Goal: Check status: Check status

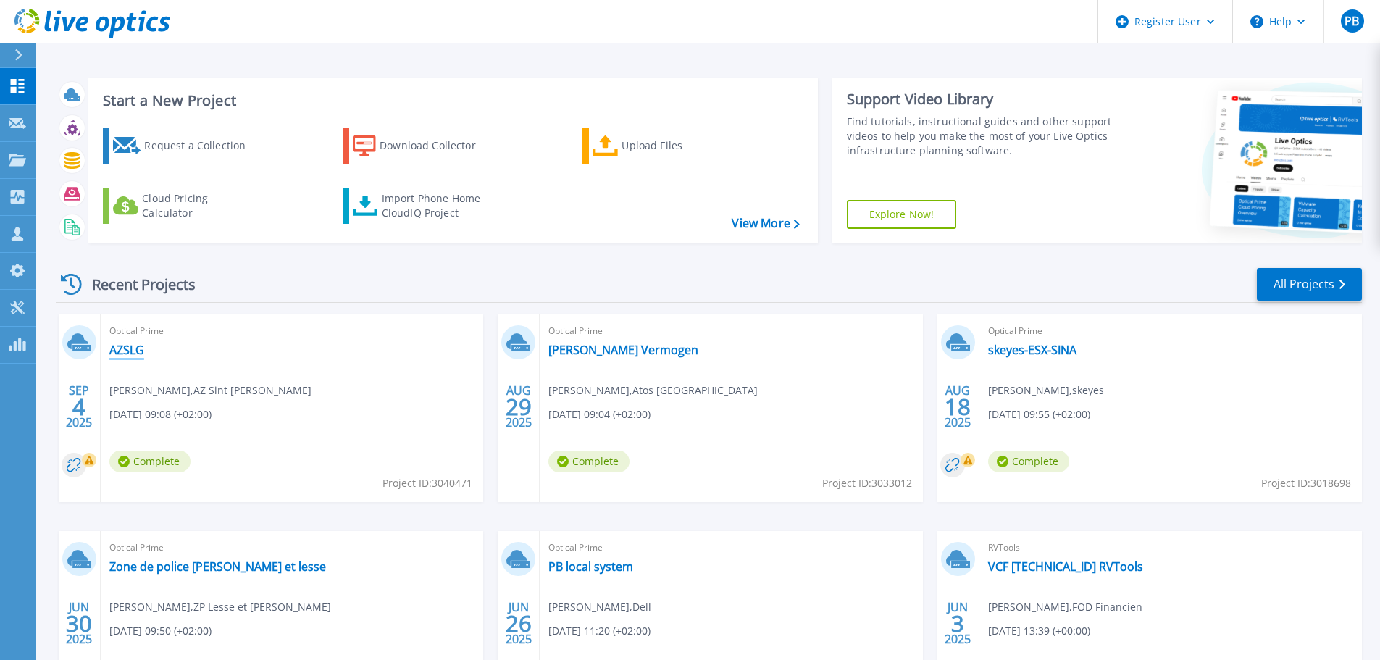
click at [130, 353] on link "AZSLG" at bounding box center [126, 350] width 35 height 14
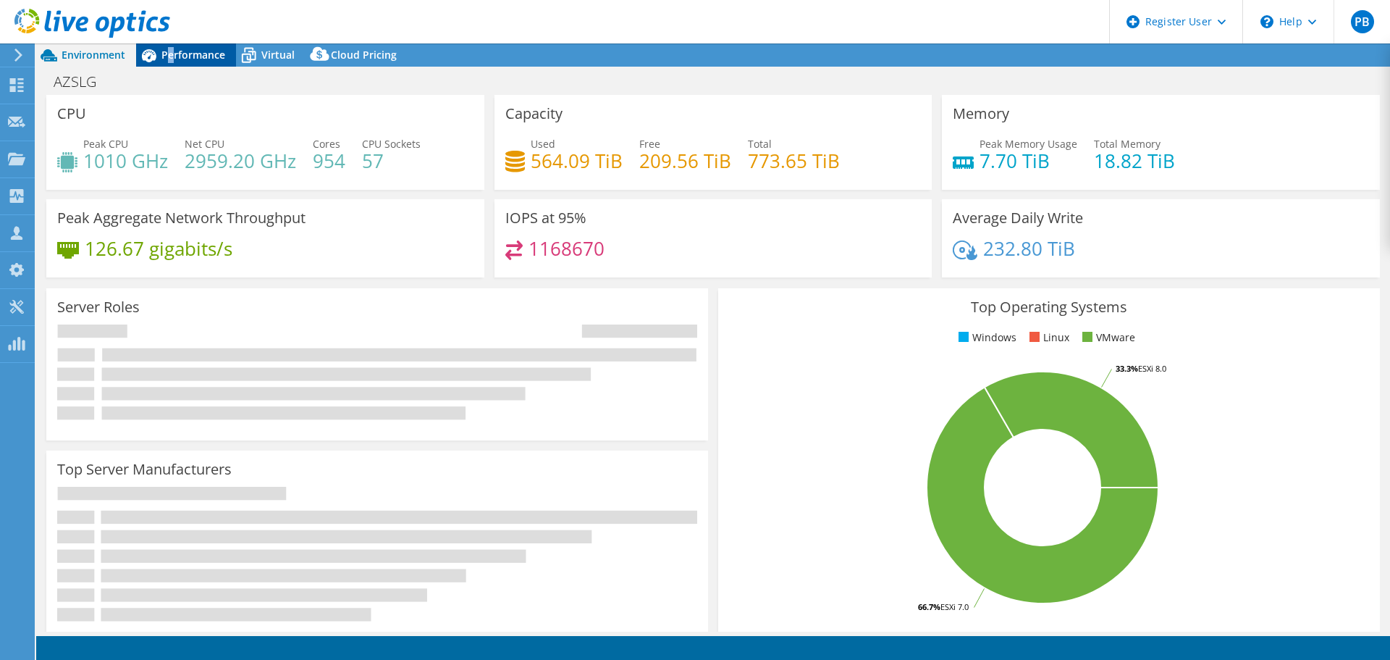
click at [171, 60] on span "Performance" at bounding box center [193, 55] width 64 height 14
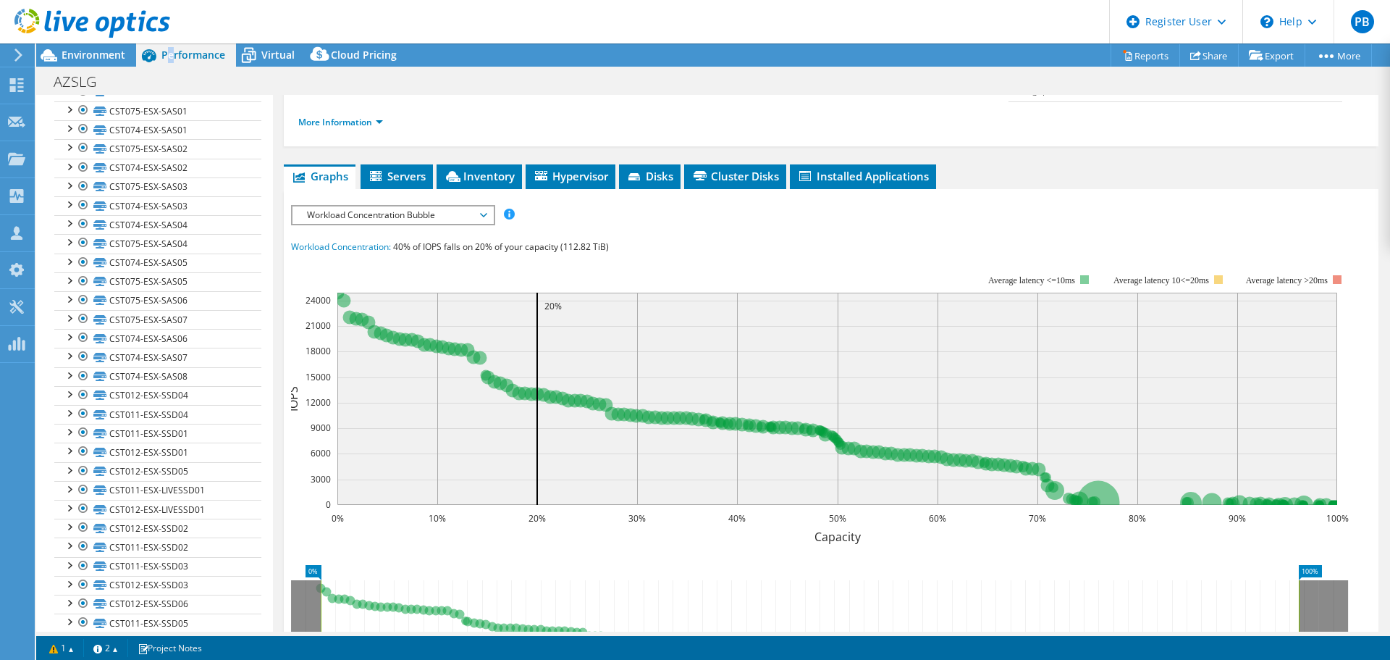
scroll to position [489, 0]
click at [155, 167] on link "CST075-ESX-SAS01" at bounding box center [157, 168] width 207 height 19
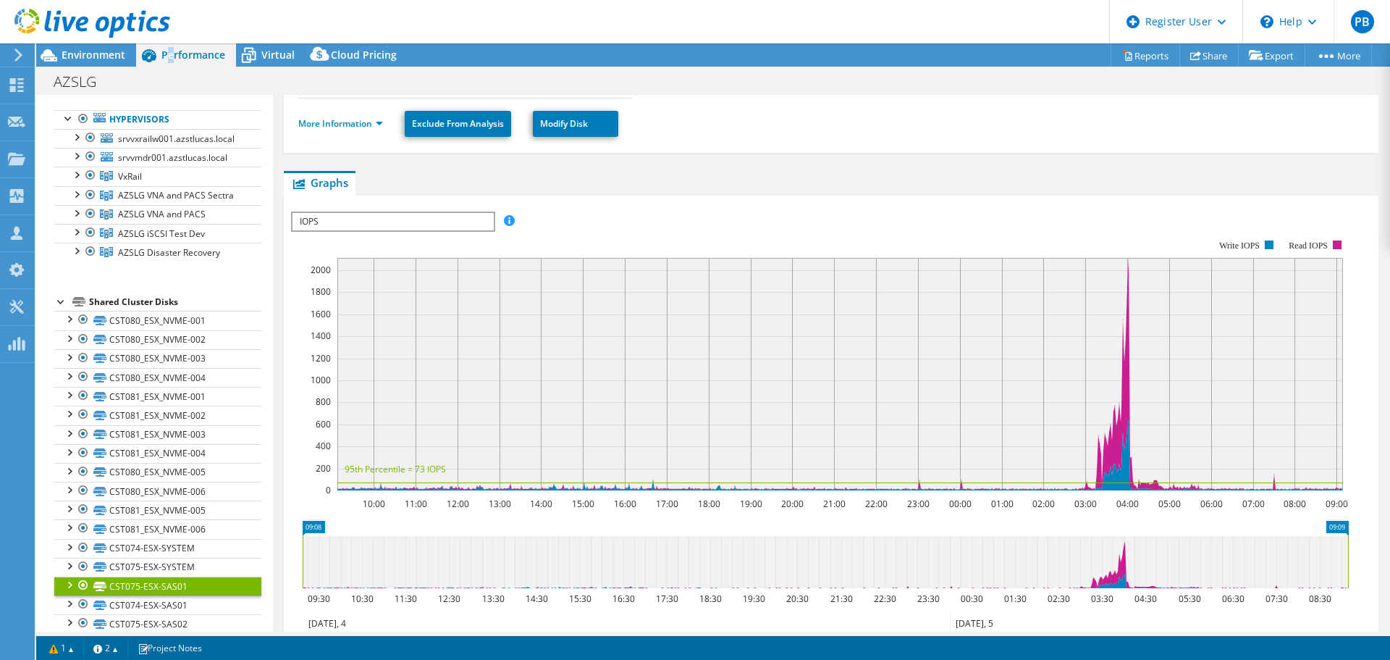
scroll to position [54, 0]
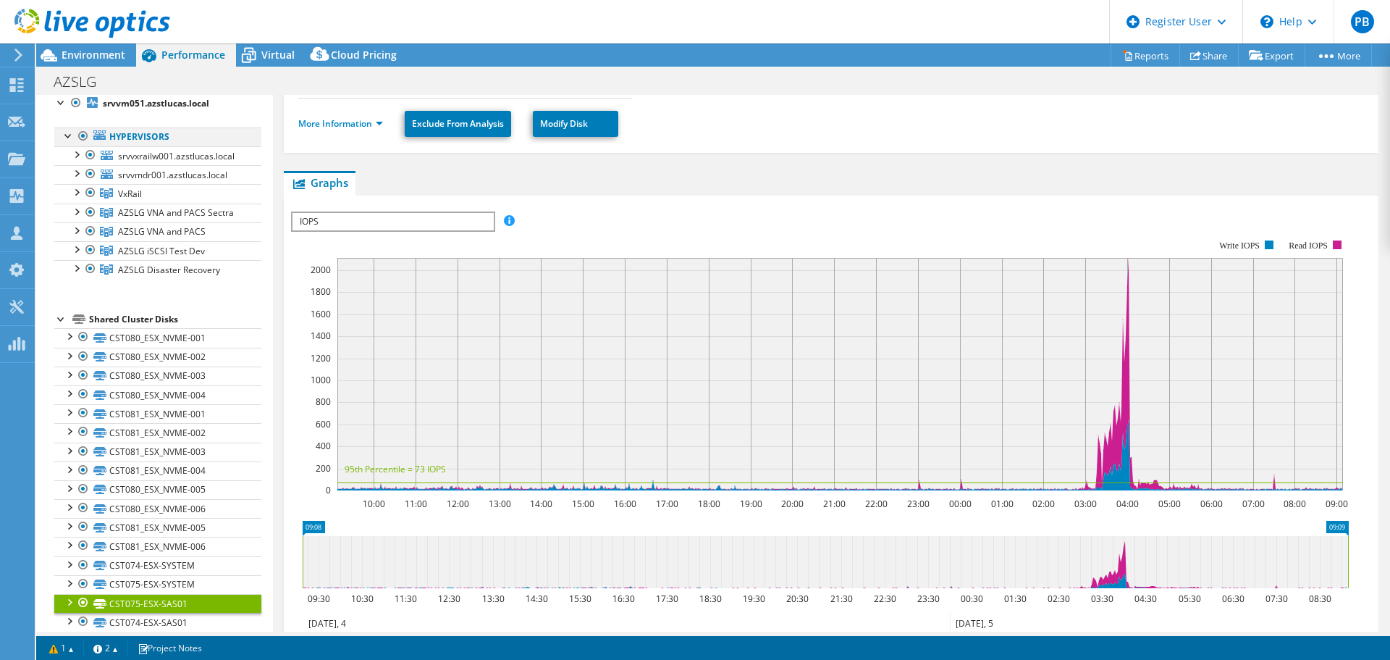
click at [84, 136] on div at bounding box center [83, 135] width 14 height 17
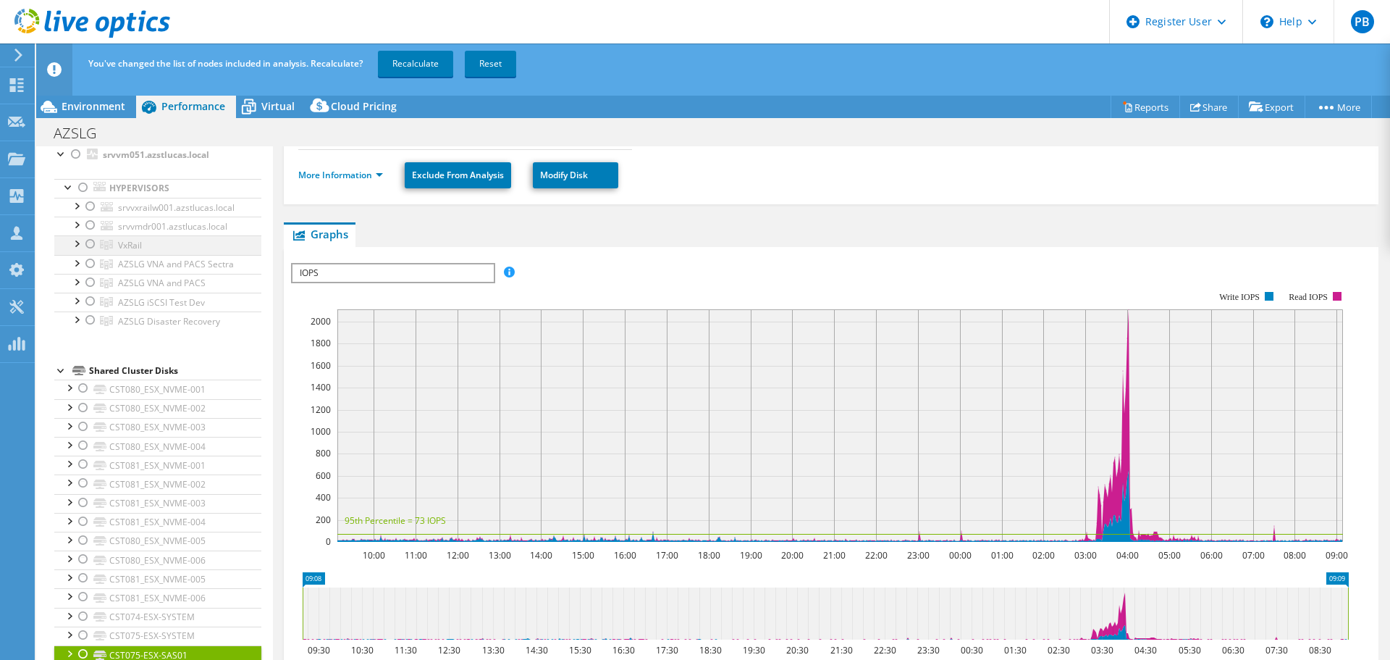
click at [92, 243] on div at bounding box center [90, 243] width 14 height 17
click at [411, 62] on link "Recalculate" at bounding box center [415, 64] width 75 height 26
